Goal: Find specific page/section: Locate a particular part of the current website

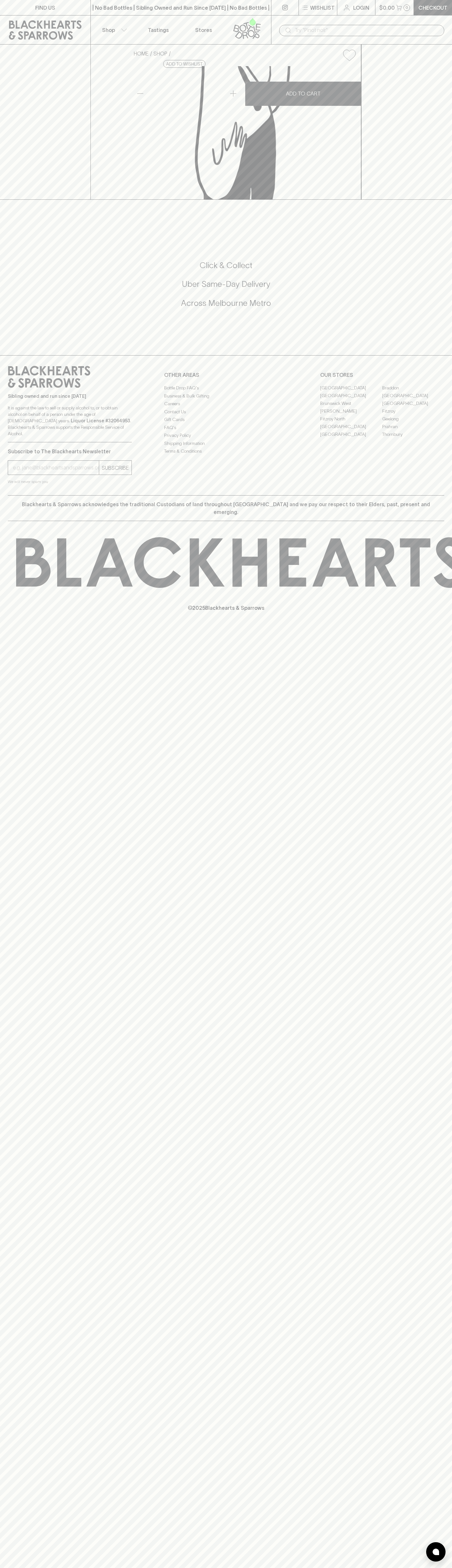
click at [209, 15] on link "Stores" at bounding box center [203, 29] width 45 height 29
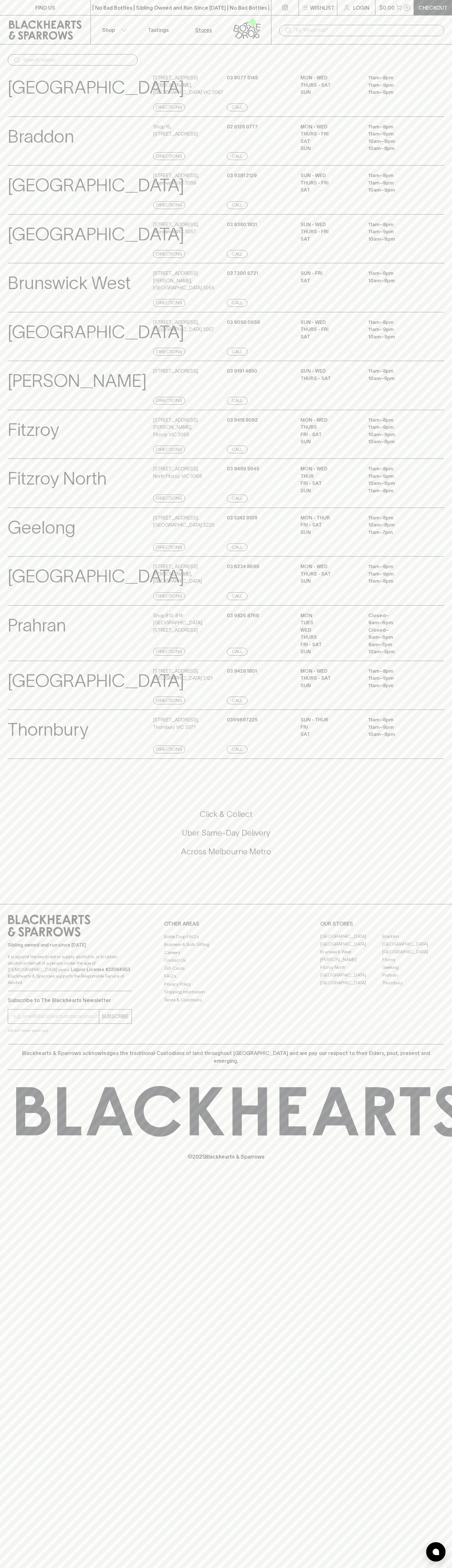
click at [35, 1567] on html "FIND US | No Bad Bottles | Sibling Owned and Run Since 2006 | No Bad Bottles | …" at bounding box center [226, 784] width 452 height 1568
click at [7, 606] on div "North Hobart View Store Details 396 Elizabeth Street , North Hobart TAS 7000 Di…" at bounding box center [226, 581] width 452 height 49
